Goal: Obtain resource: Download file/media

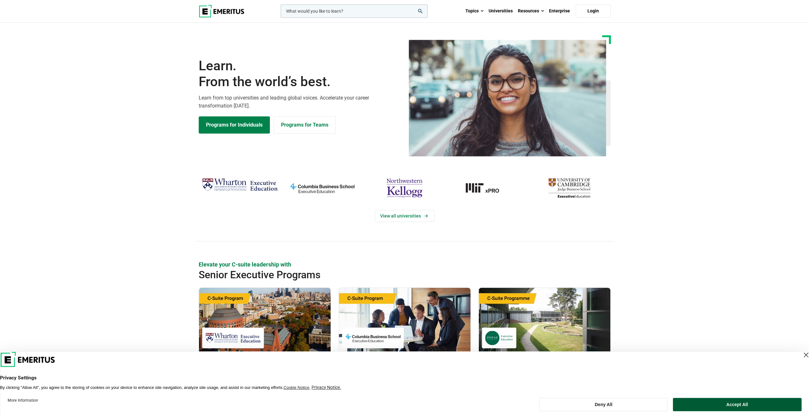
click at [702, 403] on button "Accept All" at bounding box center [737, 404] width 129 height 13
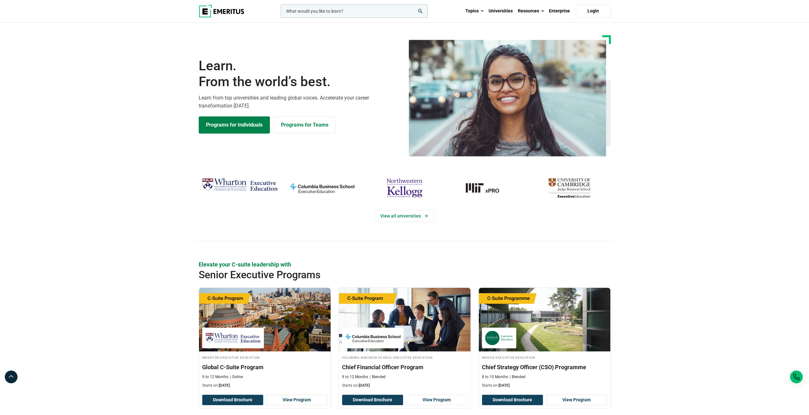
click at [334, 11] on input "woocommerce-product-search-field-0" at bounding box center [354, 10] width 147 height 13
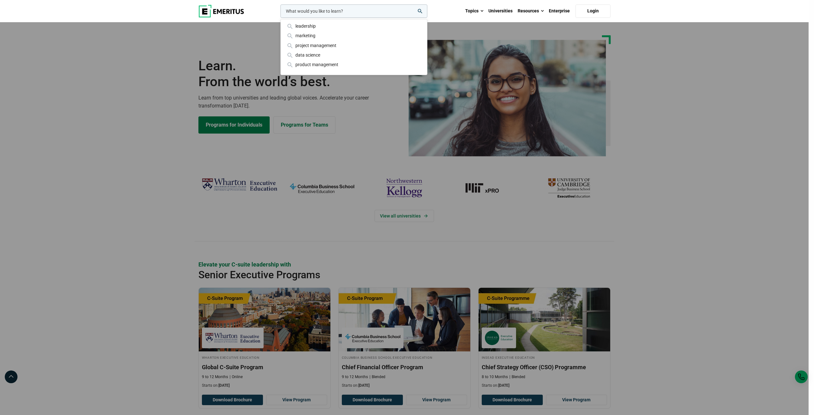
click at [279, 18] on div "leadership marketing project management data science product management" at bounding box center [353, 10] width 148 height 13
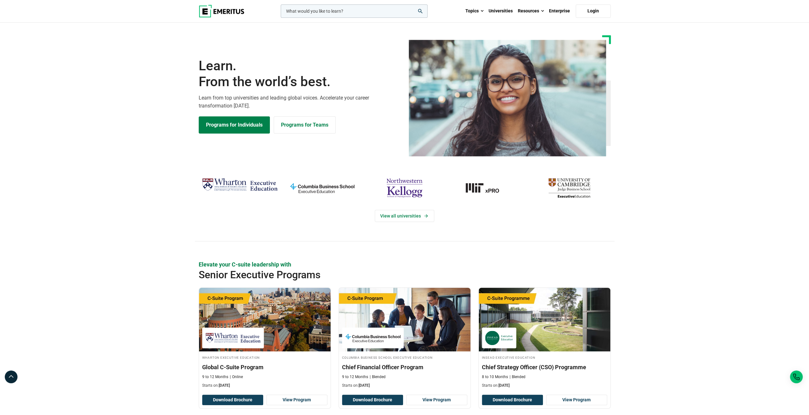
click at [486, 190] on img "MIT-xPRO" at bounding box center [487, 188] width 76 height 25
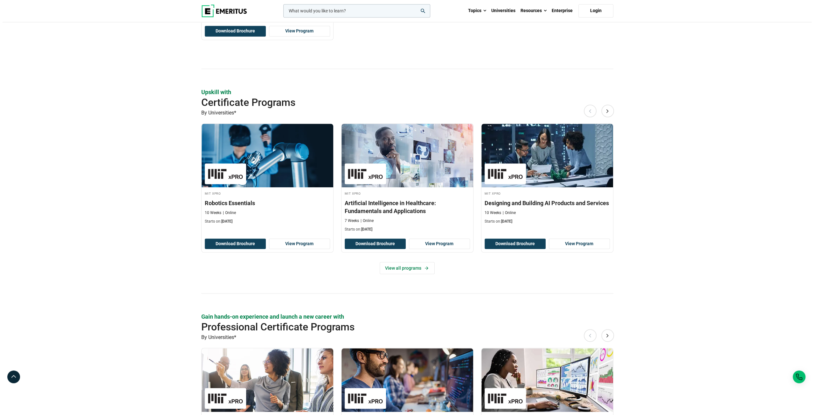
scroll to position [604, 0]
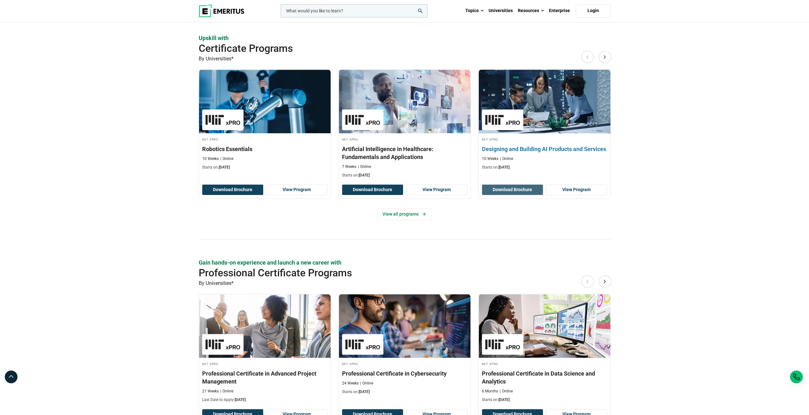
click at [497, 187] on button "Download Brochure" at bounding box center [512, 189] width 61 height 11
